Goal: Download file/media

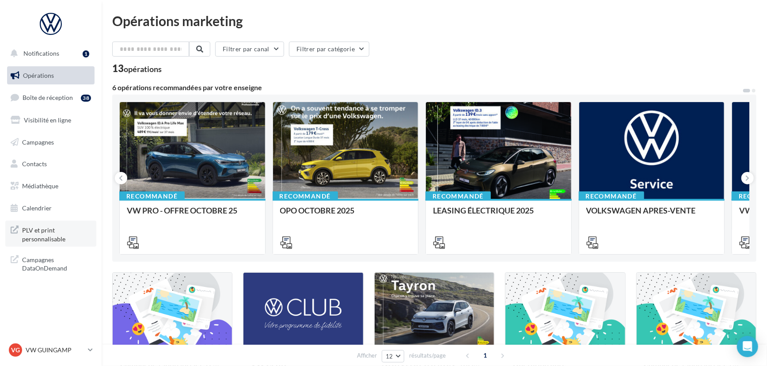
click at [41, 228] on span "PLV et print personnalisable" at bounding box center [56, 233] width 69 height 19
click at [60, 187] on link "Médiathèque" at bounding box center [50, 186] width 91 height 19
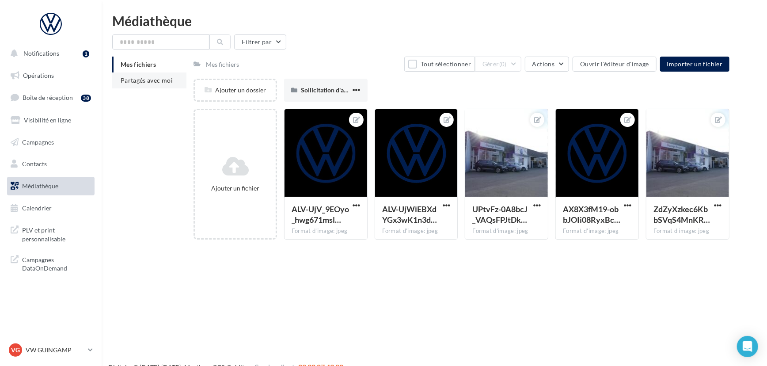
click at [167, 84] on li "Partagés avec moi" at bounding box center [149, 80] width 74 height 16
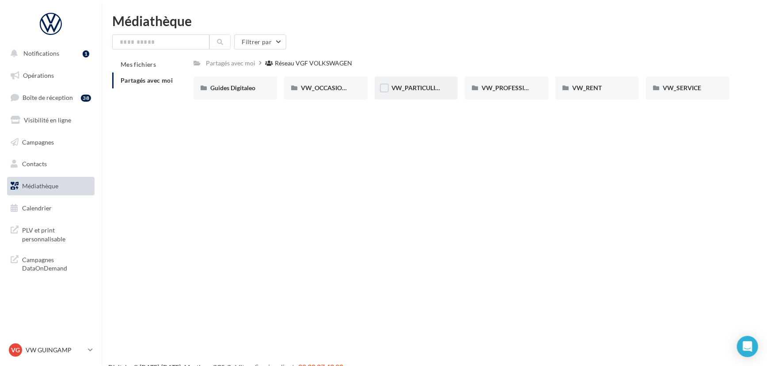
click at [429, 92] on div "VW_PARTICULIERS" at bounding box center [416, 87] width 50 height 9
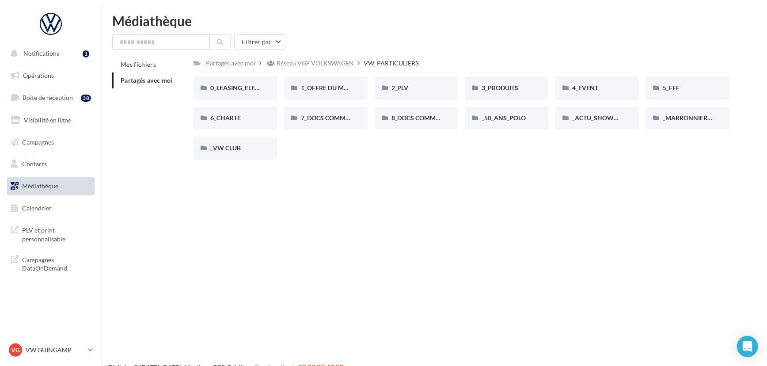
click at [316, 61] on div "Réseau VGF VOLKSWAGEN" at bounding box center [315, 63] width 77 height 9
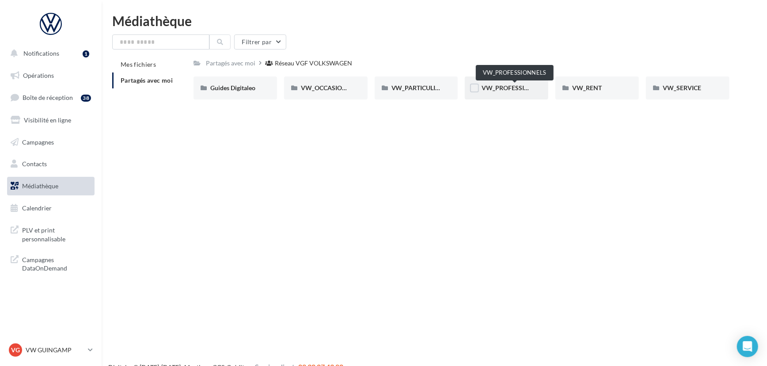
click at [501, 88] on span "VW_PROFESSIONNELS" at bounding box center [515, 88] width 67 height 8
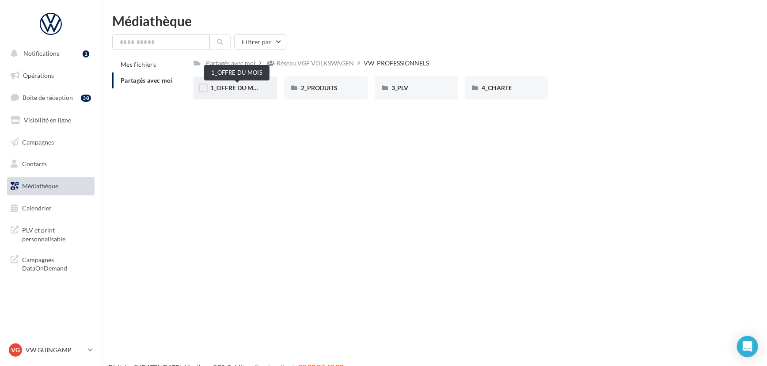
click at [240, 85] on span "1_OFFRE DU MOIS" at bounding box center [236, 88] width 53 height 8
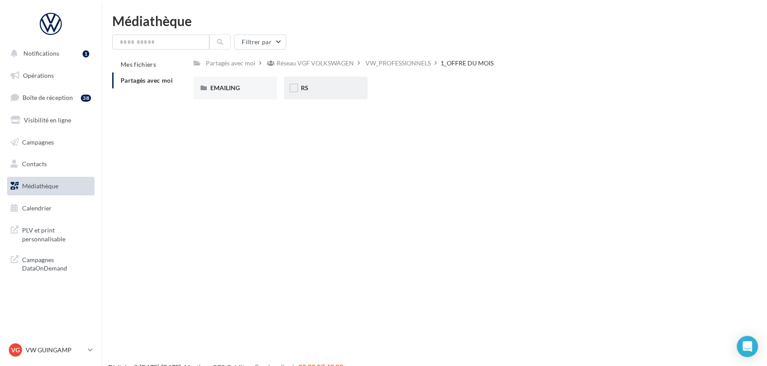
click at [325, 93] on div "RS" at bounding box center [325, 87] width 83 height 23
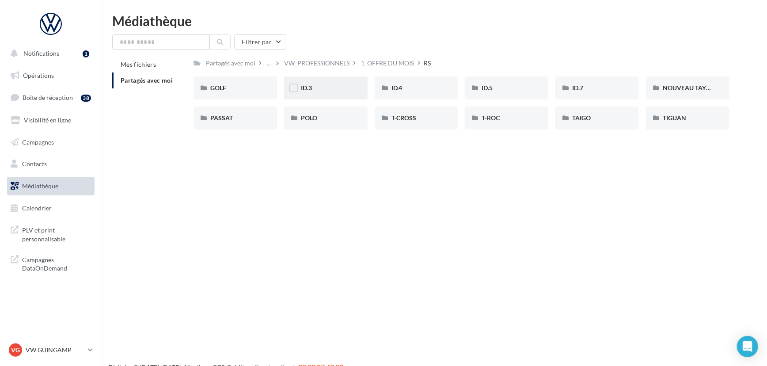
click at [338, 92] on div "ID.3" at bounding box center [326, 87] width 50 height 9
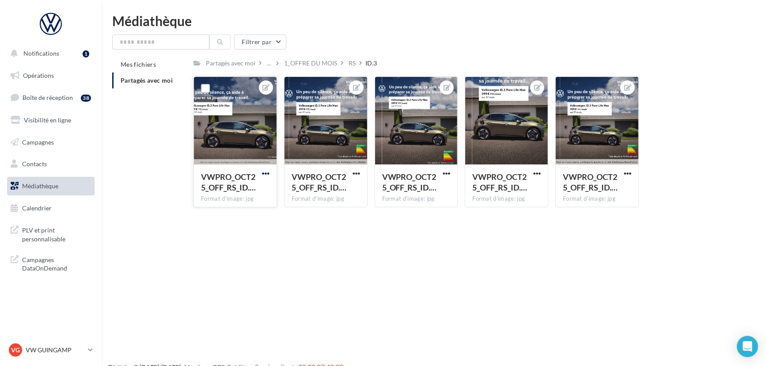
click at [263, 175] on span "button" at bounding box center [266, 174] width 8 height 8
click at [227, 209] on button "Télécharger" at bounding box center [224, 213] width 93 height 23
click at [61, 350] on p "VW GUINGAMP" at bounding box center [55, 349] width 59 height 9
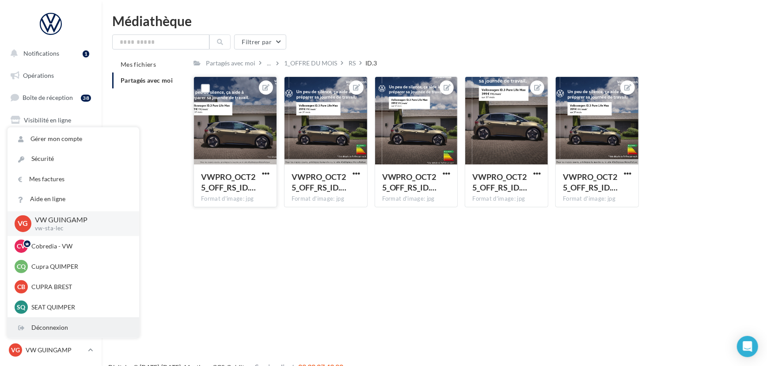
click at [80, 324] on div "Déconnexion" at bounding box center [74, 328] width 132 height 20
